Goal: Entertainment & Leisure: Consume media (video, audio)

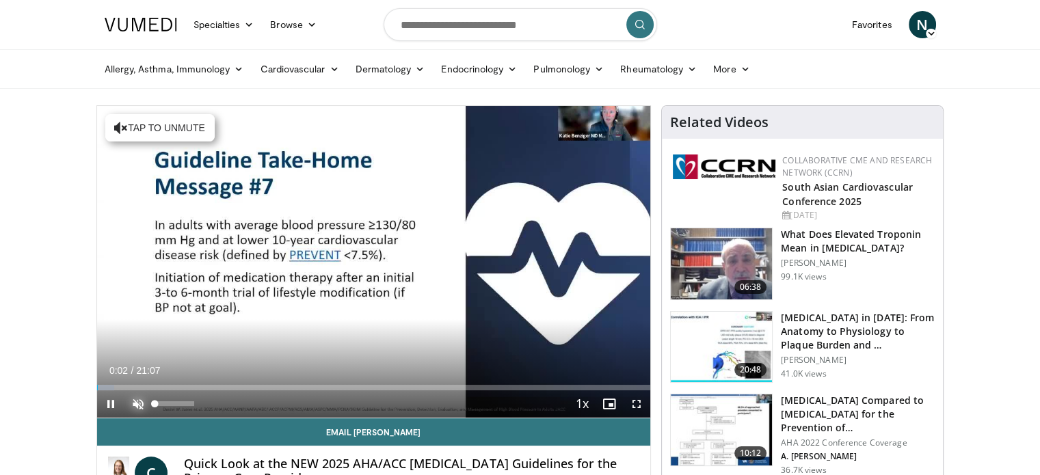
click at [134, 404] on span "Video Player" at bounding box center [137, 403] width 27 height 27
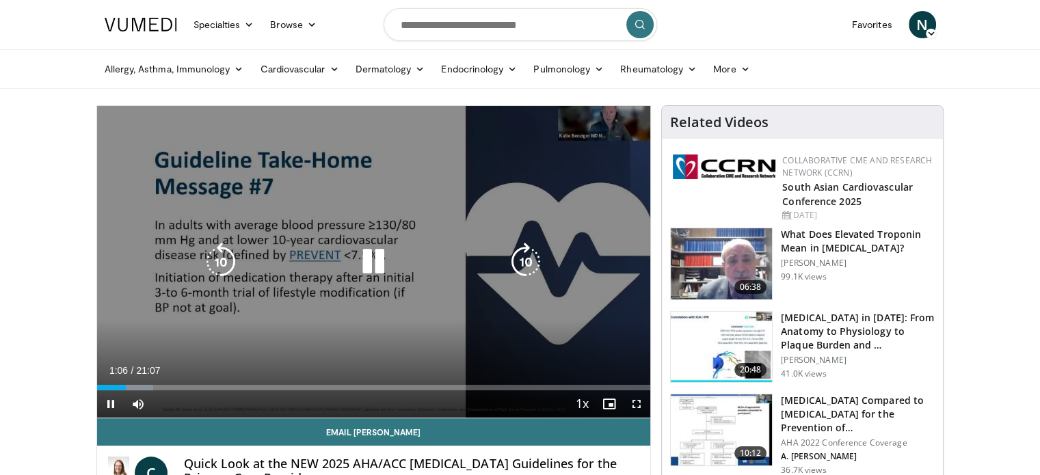
click at [379, 260] on icon "Video Player" at bounding box center [373, 262] width 38 height 38
click at [363, 265] on icon "Video Player" at bounding box center [373, 262] width 38 height 38
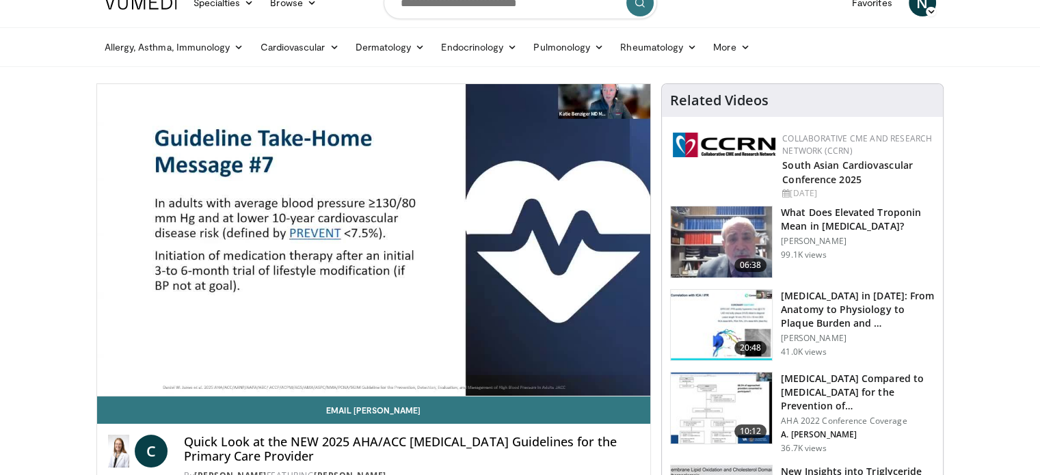
scroll to position [25, 0]
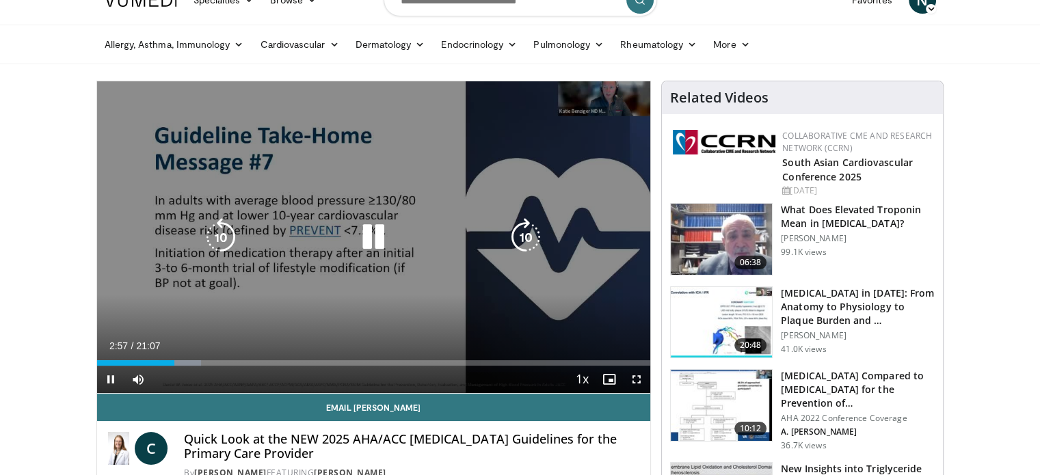
click at [503, 202] on div "10 seconds Tap to unmute" at bounding box center [374, 237] width 554 height 312
click at [375, 227] on icon "Video Player" at bounding box center [373, 237] width 38 height 38
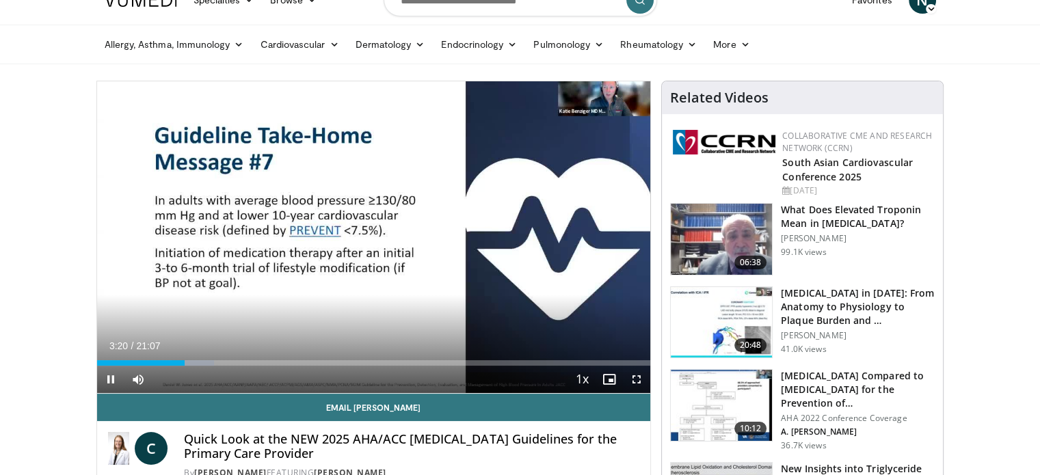
click at [390, 340] on div "Current Time 3:20 / Duration 21:07" at bounding box center [374, 346] width 554 height 12
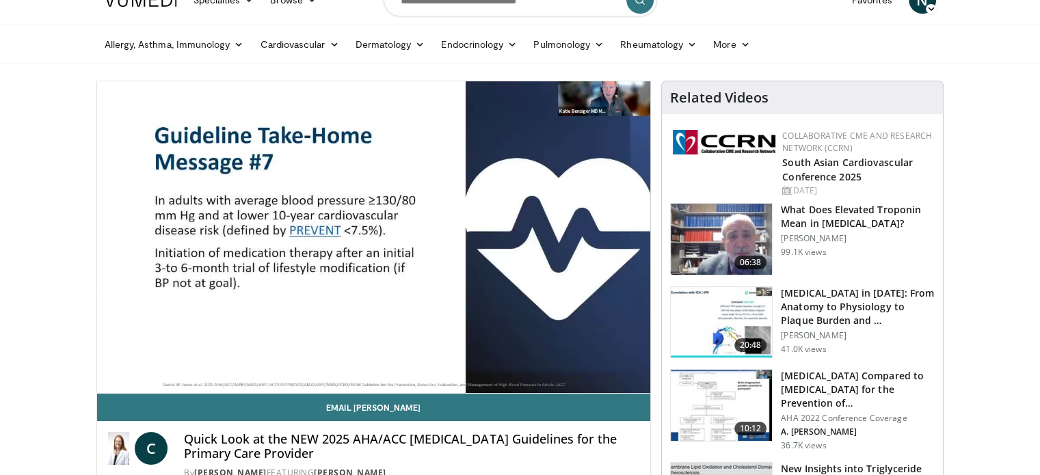
click at [390, 340] on video-js "**********" at bounding box center [374, 237] width 554 height 312
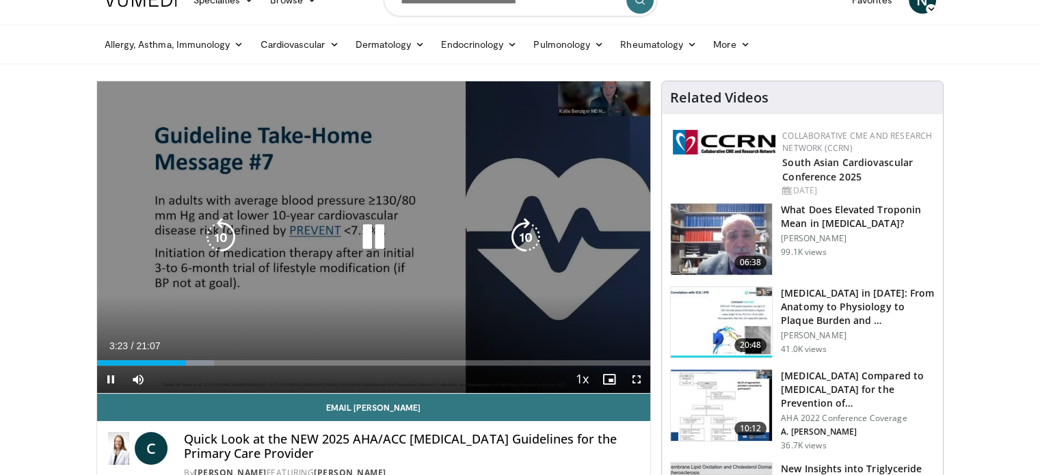
click at [375, 240] on icon "Video Player" at bounding box center [373, 237] width 38 height 38
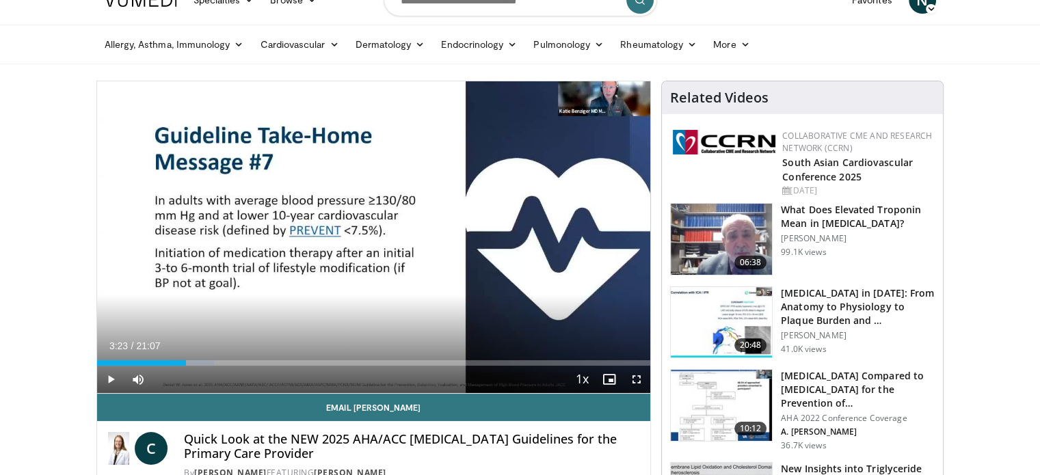
click at [367, 226] on div "10 seconds Tap to unmute" at bounding box center [374, 237] width 554 height 312
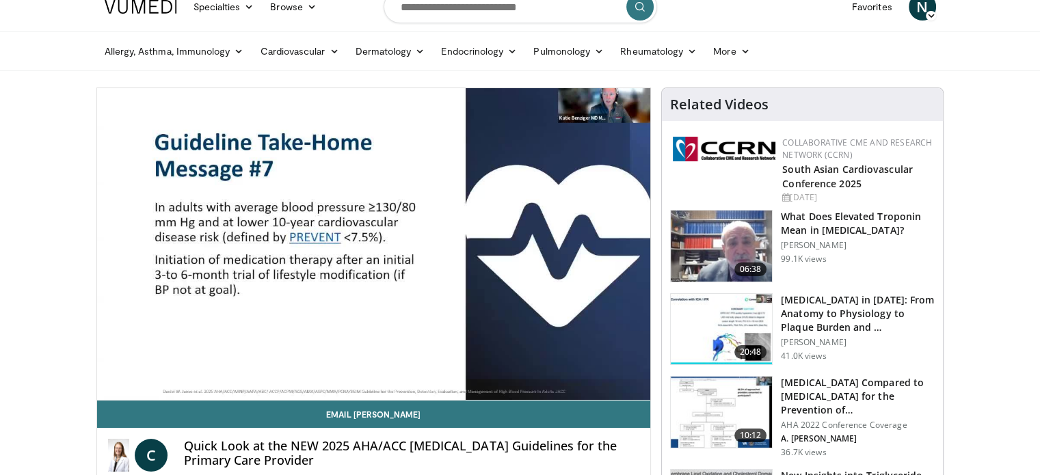
scroll to position [0, 0]
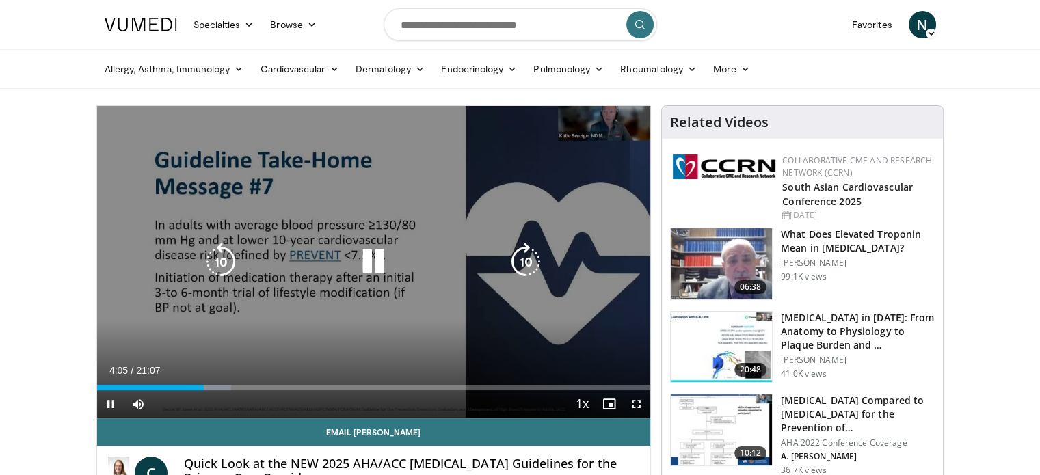
click at [372, 329] on div "10 seconds Tap to unmute" at bounding box center [374, 262] width 554 height 312
click at [370, 256] on icon "Video Player" at bounding box center [373, 262] width 38 height 38
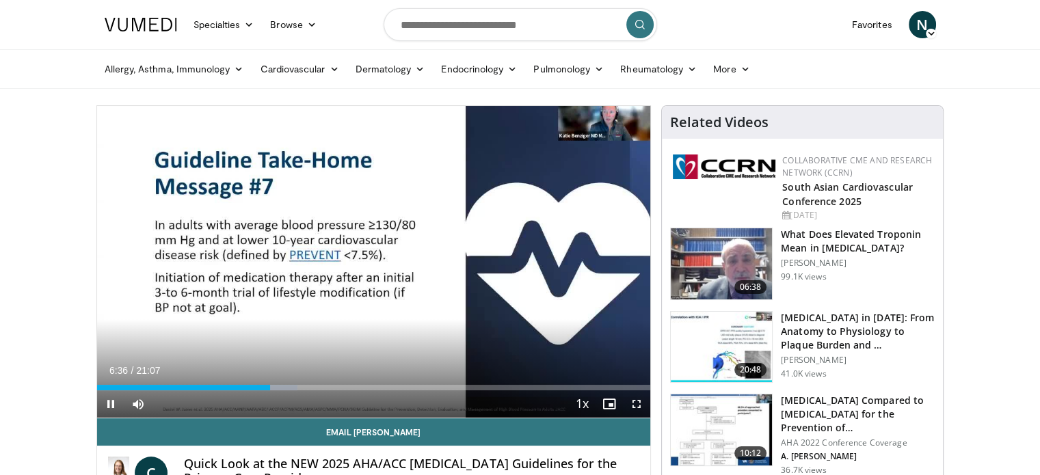
click at [330, 369] on div "Current Time 6:36 / Duration 21:07" at bounding box center [374, 370] width 554 height 12
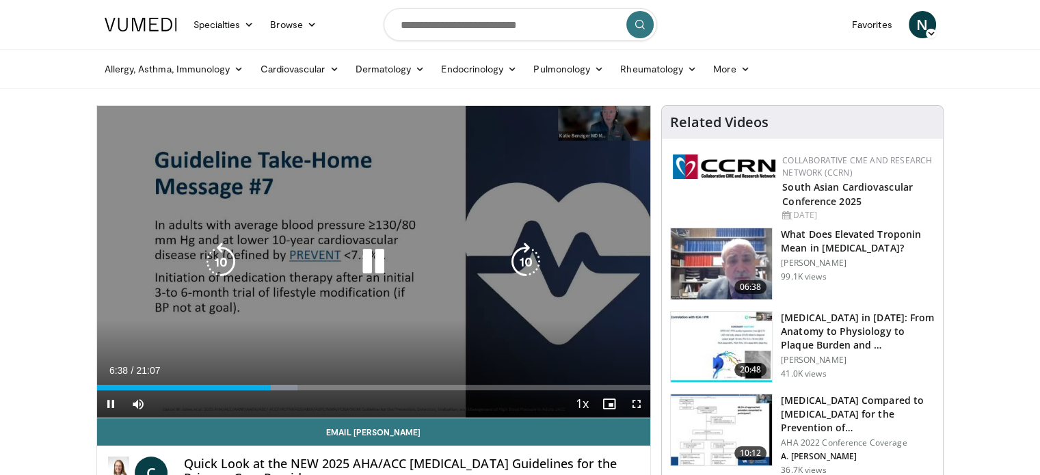
click at [366, 264] on icon "Video Player" at bounding box center [373, 262] width 38 height 38
click at [366, 262] on icon "Video Player" at bounding box center [373, 262] width 38 height 38
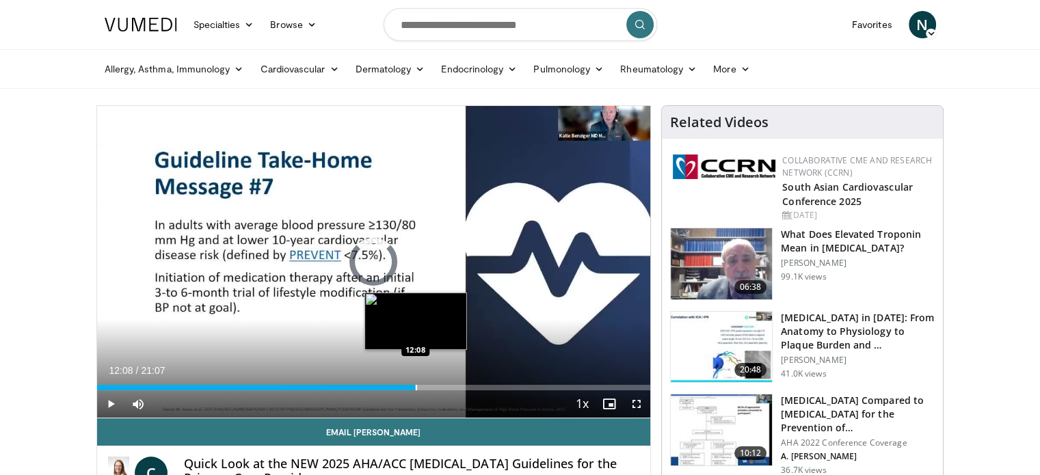
click at [416, 386] on div "Progress Bar" at bounding box center [416, 387] width 1 height 5
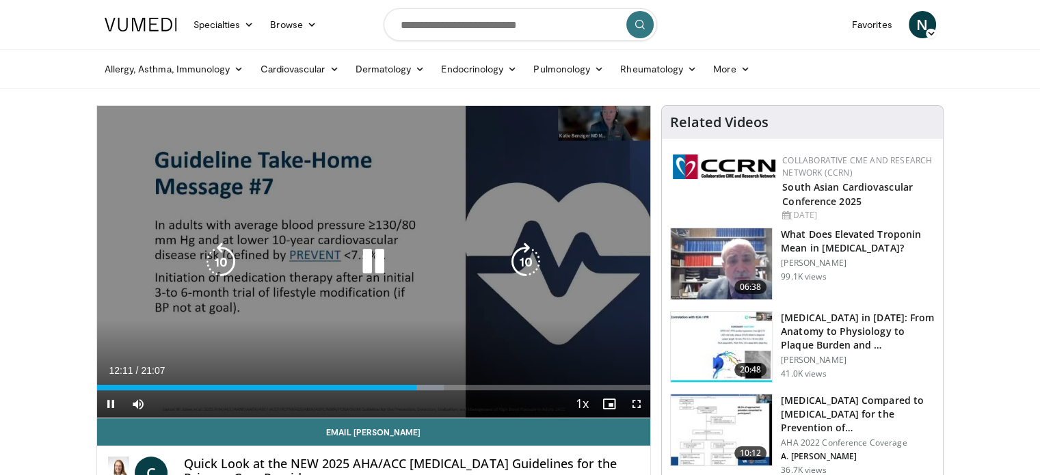
click at [224, 259] on icon "Video Player" at bounding box center [221, 262] width 38 height 38
click at [220, 254] on icon "Video Player" at bounding box center [221, 262] width 38 height 38
click at [371, 258] on icon "Video Player" at bounding box center [373, 262] width 38 height 38
click at [221, 254] on icon "Video Player" at bounding box center [221, 262] width 38 height 38
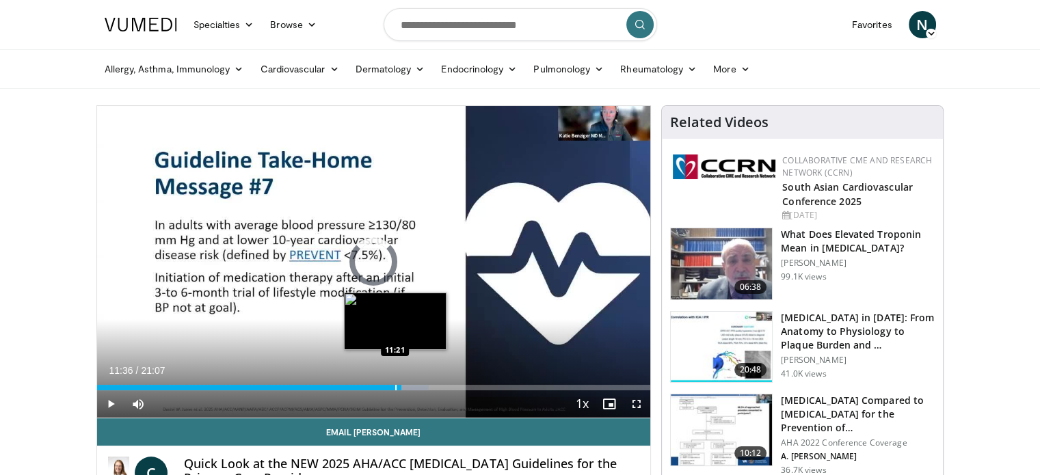
click at [395, 386] on div "Progress Bar" at bounding box center [395, 387] width 1 height 5
click at [370, 388] on div "Progress Bar" at bounding box center [370, 387] width 1 height 5
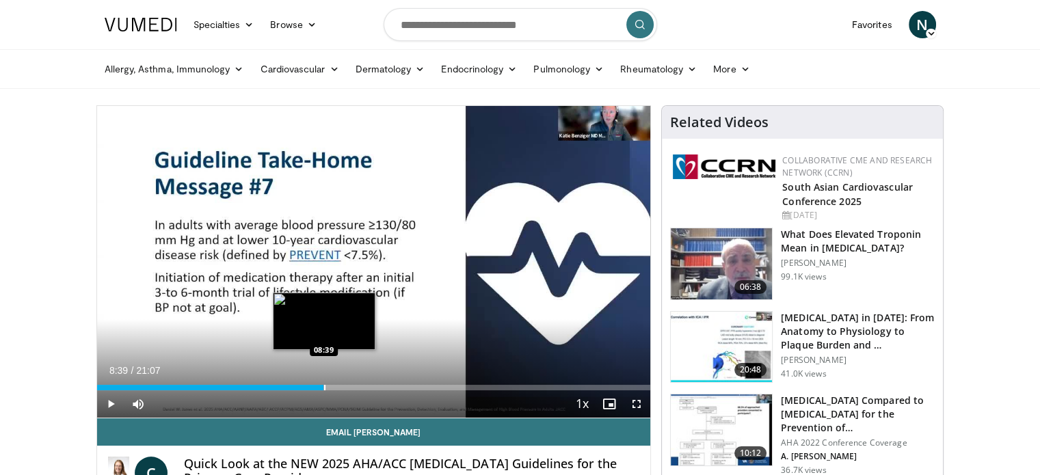
click at [324, 387] on div "Progress Bar" at bounding box center [324, 387] width 1 height 5
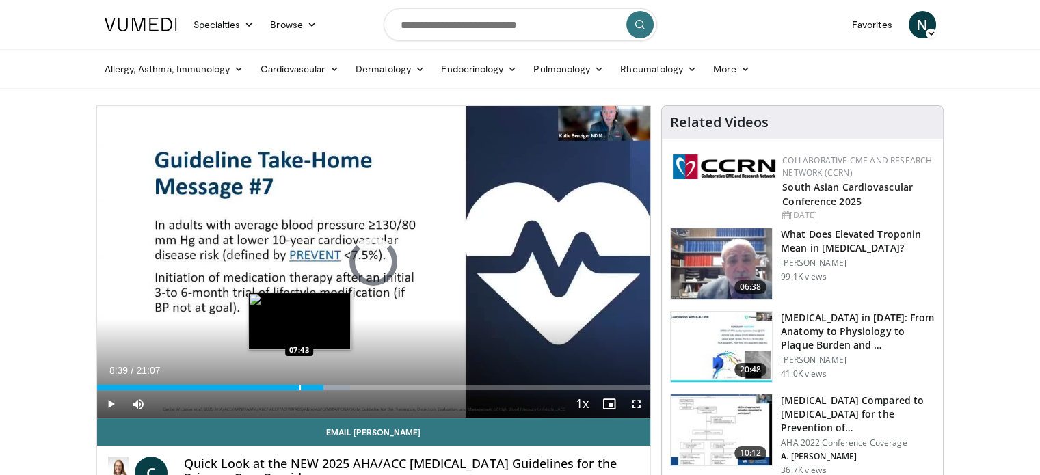
click at [298, 386] on div "08:39" at bounding box center [210, 387] width 227 height 5
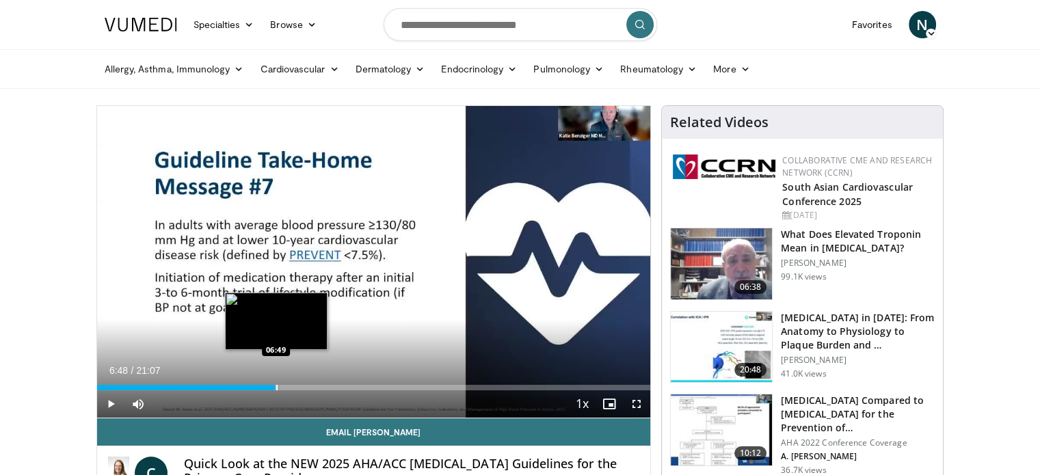
click at [275, 385] on div "Loaded : 33.15% 06:48 06:49" at bounding box center [374, 387] width 554 height 5
click at [284, 387] on div "Progress Bar" at bounding box center [284, 387] width 1 height 5
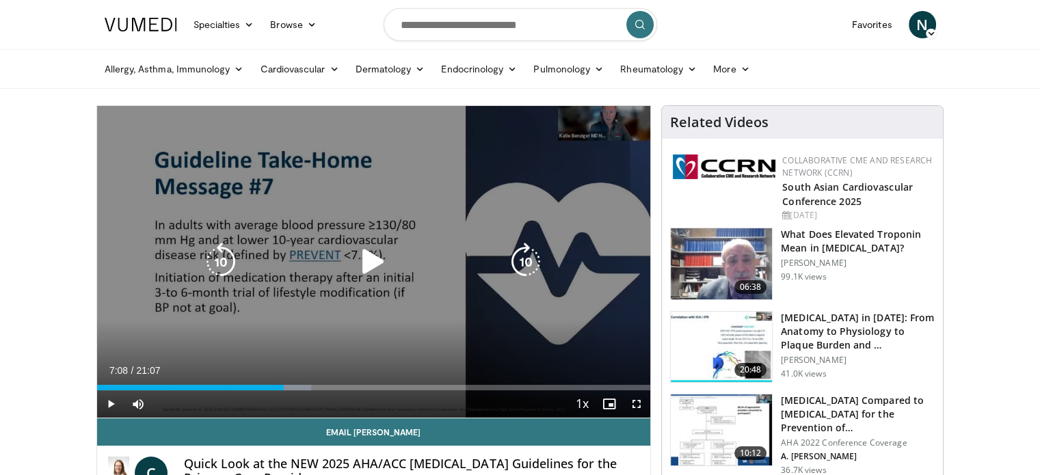
click at [370, 262] on icon "Video Player" at bounding box center [373, 262] width 38 height 38
click at [373, 258] on icon "Video Player" at bounding box center [373, 262] width 38 height 38
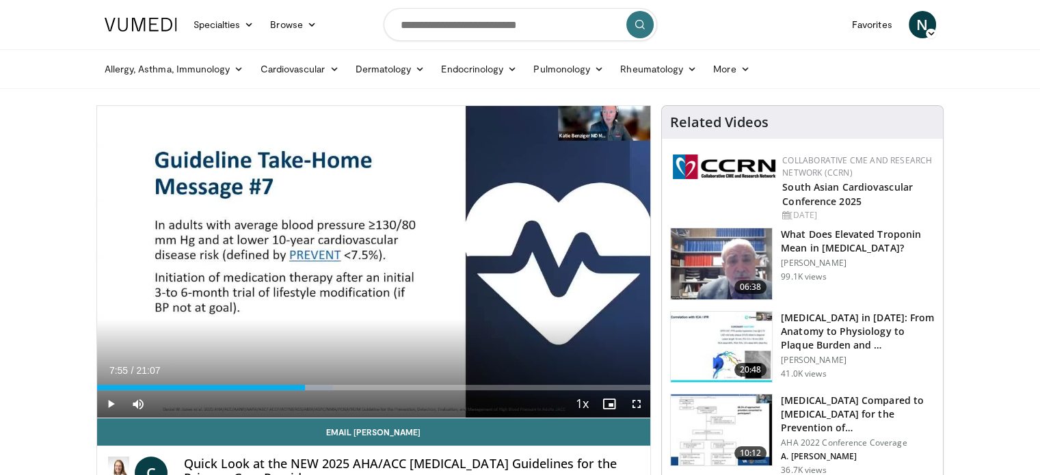
click at [410, 321] on div "20 seconds Tap to unmute" at bounding box center [374, 262] width 554 height 312
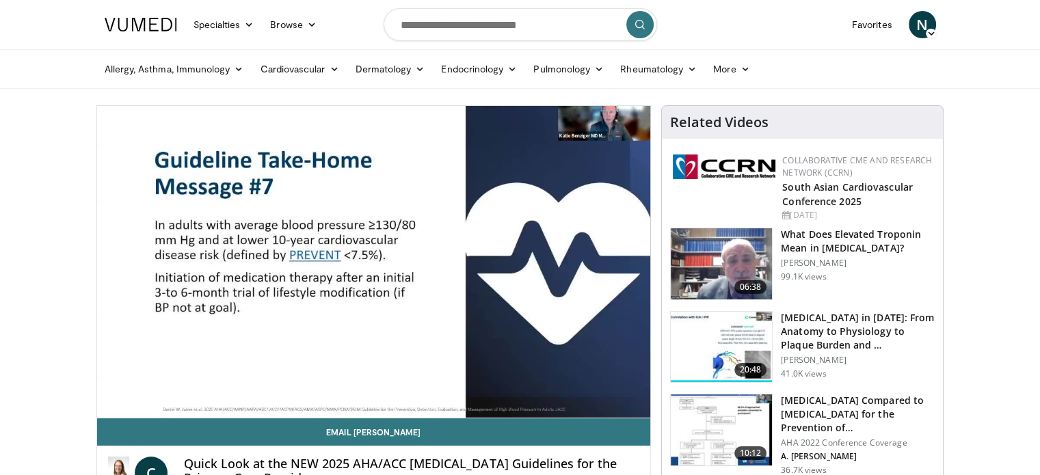
click at [344, 470] on h4 "Quick Look at the NEW 2025 AHA/ACC [MEDICAL_DATA] Guidelines for the Primary Ca…" at bounding box center [411, 471] width 455 height 29
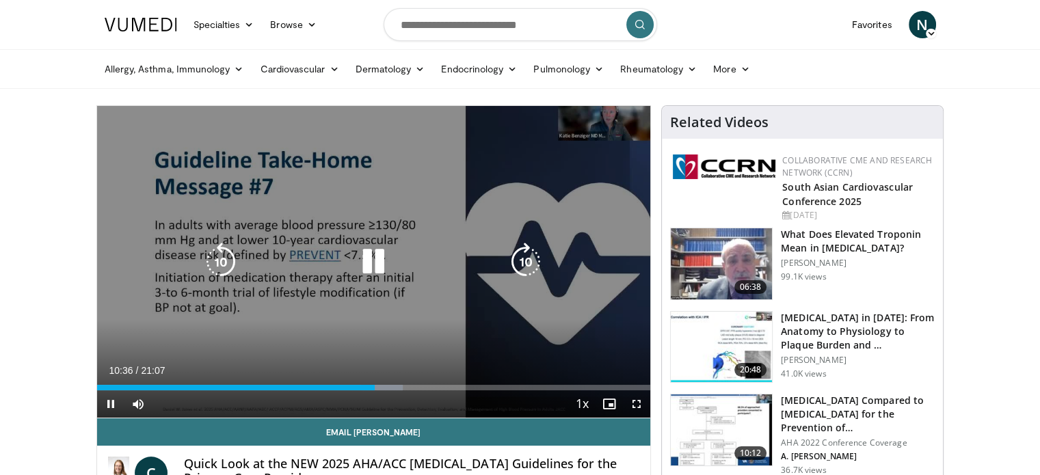
click at [371, 255] on icon "Video Player" at bounding box center [373, 262] width 38 height 38
click at [373, 254] on icon "Video Player" at bounding box center [373, 262] width 38 height 38
click at [368, 259] on icon "Video Player" at bounding box center [373, 262] width 38 height 38
click at [369, 261] on icon "Video Player" at bounding box center [373, 262] width 38 height 38
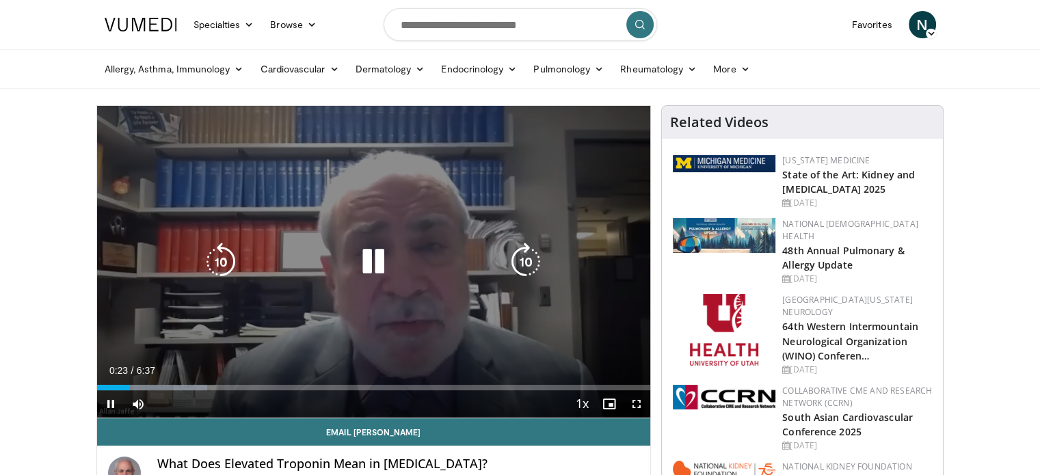
click at [375, 265] on icon "Video Player" at bounding box center [373, 262] width 38 height 38
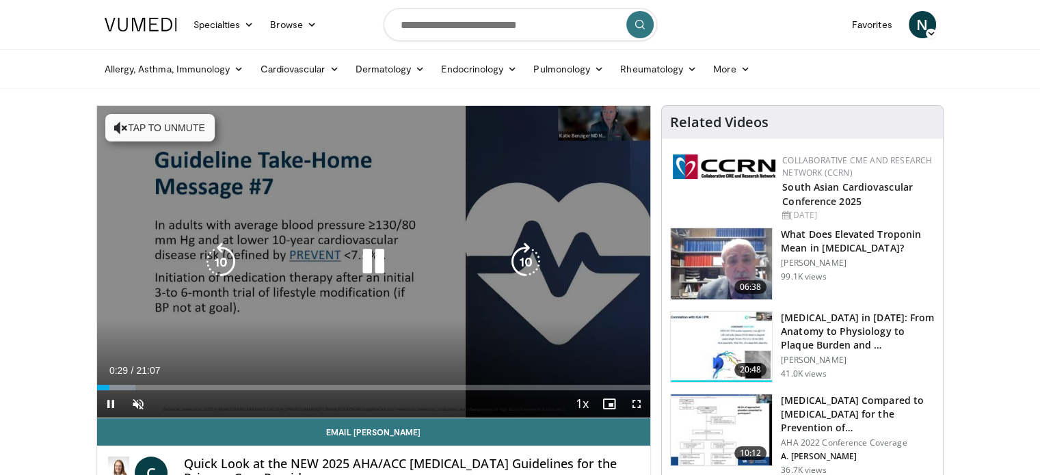
click at [174, 336] on div "10 seconds Tap to unmute" at bounding box center [374, 262] width 554 height 312
click at [530, 254] on icon "Video Player" at bounding box center [526, 262] width 38 height 38
click at [374, 266] on icon "Video Player" at bounding box center [373, 262] width 38 height 38
click at [376, 265] on icon "Video Player" at bounding box center [373, 262] width 38 height 38
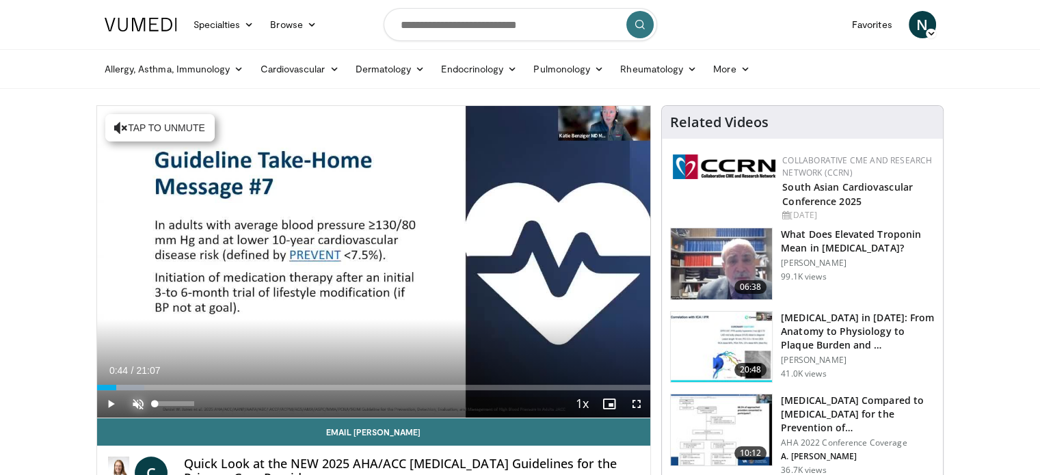
click at [139, 399] on span "Video Player" at bounding box center [137, 403] width 27 height 27
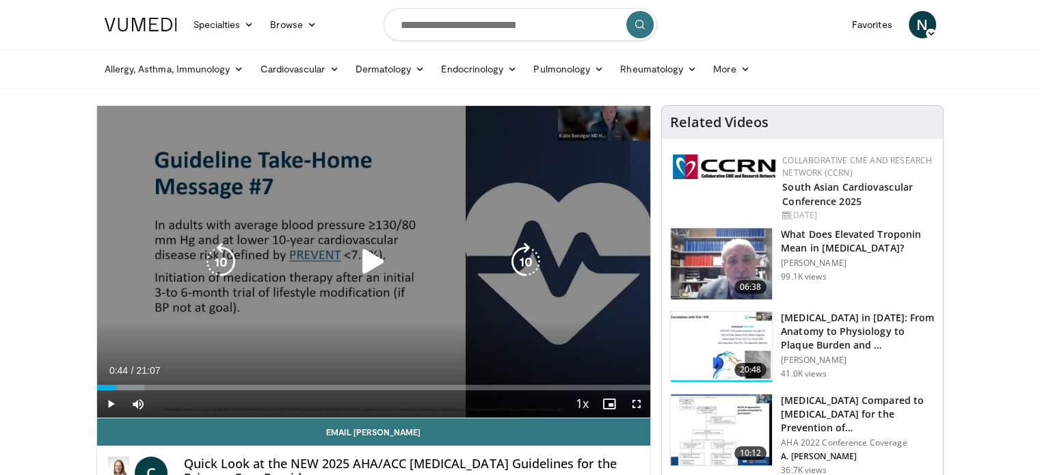
click at [366, 258] on icon "Video Player" at bounding box center [373, 262] width 38 height 38
click at [375, 256] on icon "Video Player" at bounding box center [373, 262] width 38 height 38
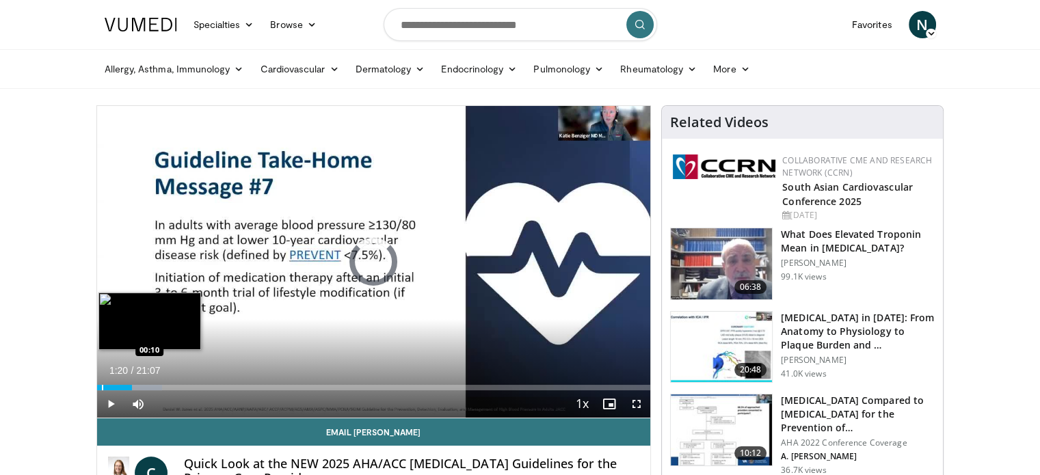
click at [102, 388] on div "Progress Bar" at bounding box center [102, 387] width 1 height 5
